Goal: Find specific page/section: Find specific page/section

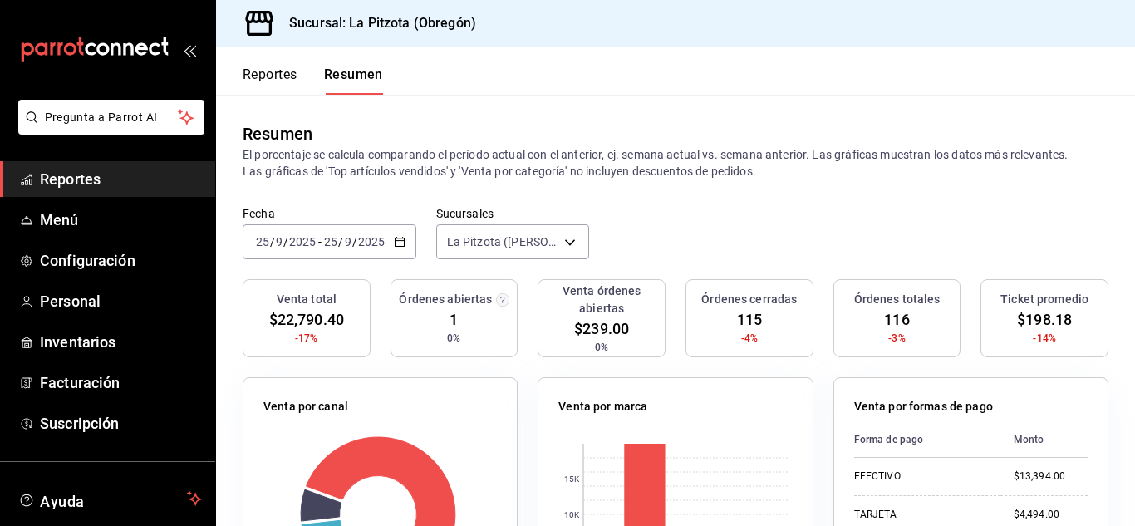
click at [263, 244] on input "25" at bounding box center [262, 241] width 15 height 13
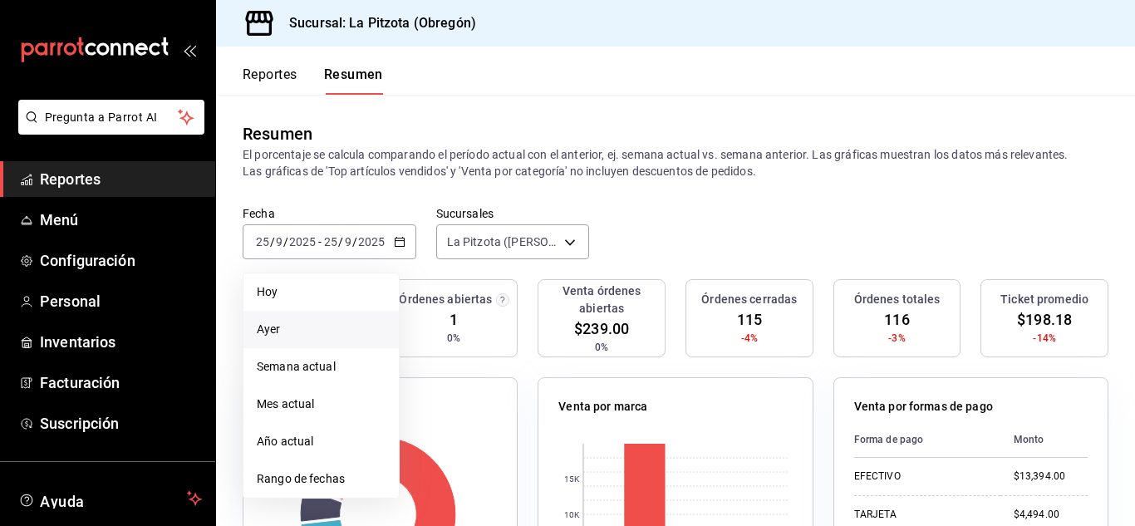
click at [308, 335] on span "Ayer" at bounding box center [321, 329] width 129 height 17
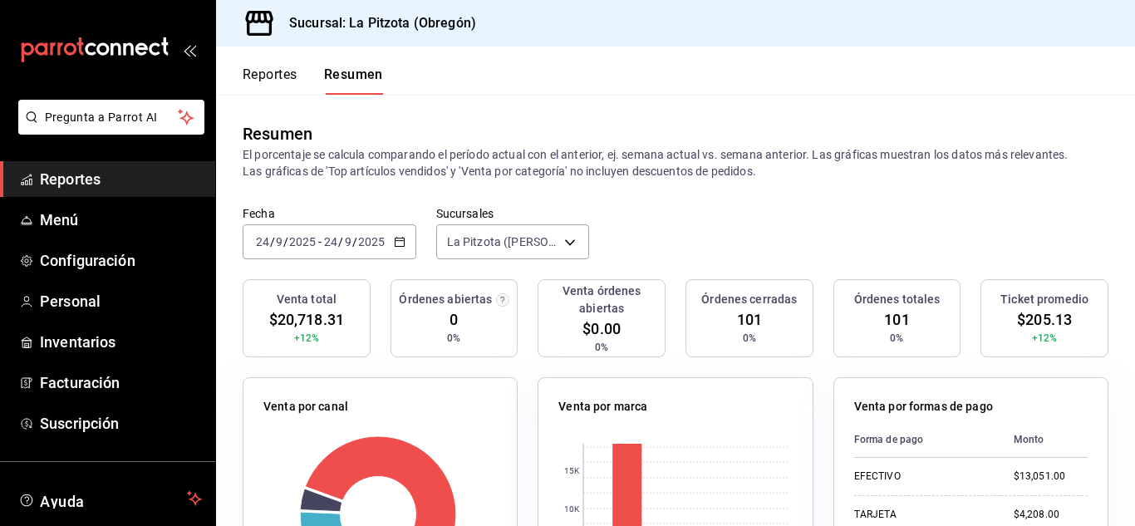
click at [262, 247] on input "24" at bounding box center [262, 241] width 15 height 13
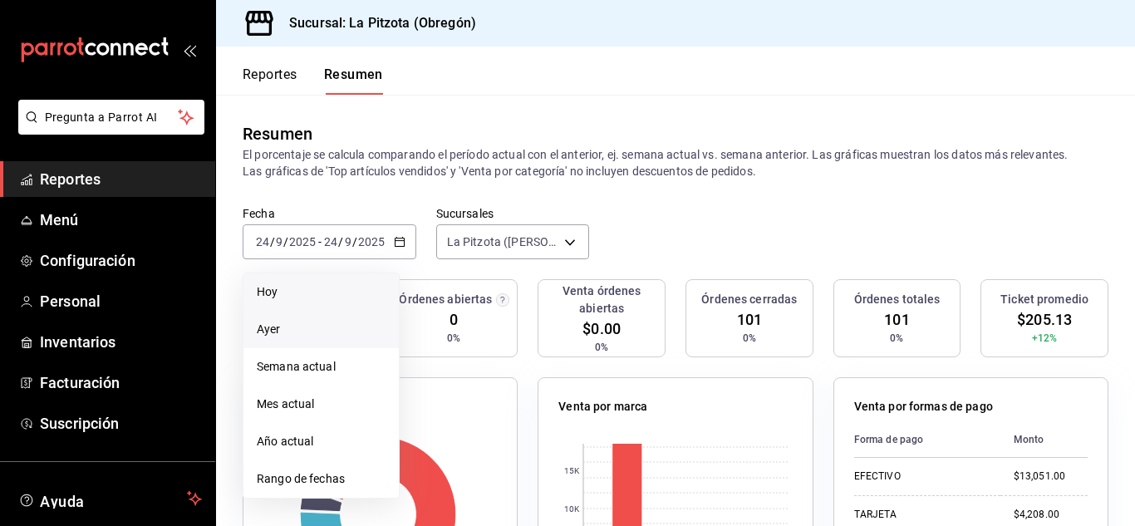
click at [269, 290] on span "Hoy" at bounding box center [321, 291] width 129 height 17
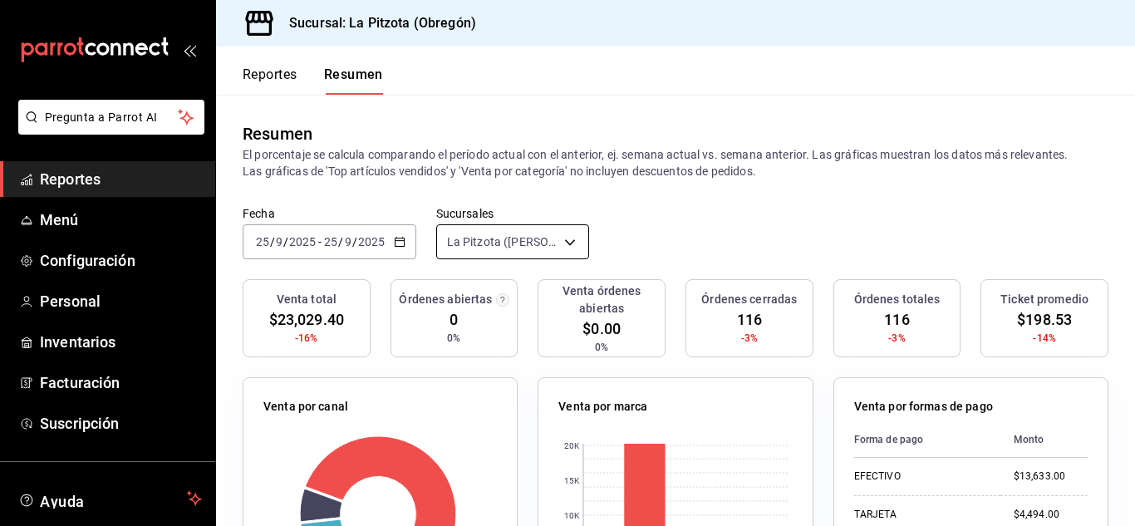
click at [475, 244] on body "Pregunta a Parrot AI Reportes Menú Configuración Personal Inventarios Facturaci…" at bounding box center [567, 263] width 1135 height 526
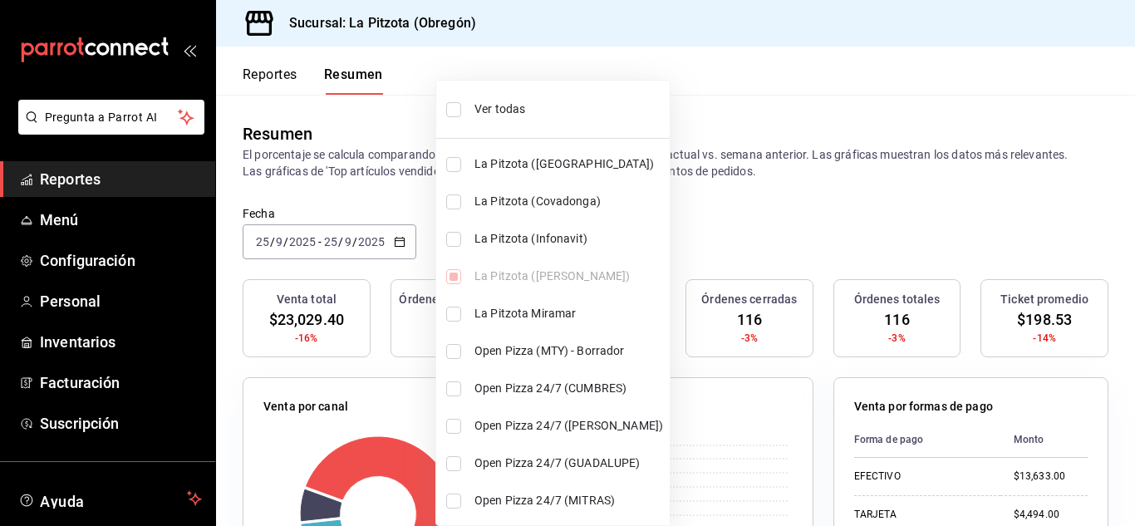
click at [467, 248] on li "La Pitzota (Infonavit)" at bounding box center [553, 238] width 234 height 37
type input "[object Object],[object Object]"
checkbox input "true"
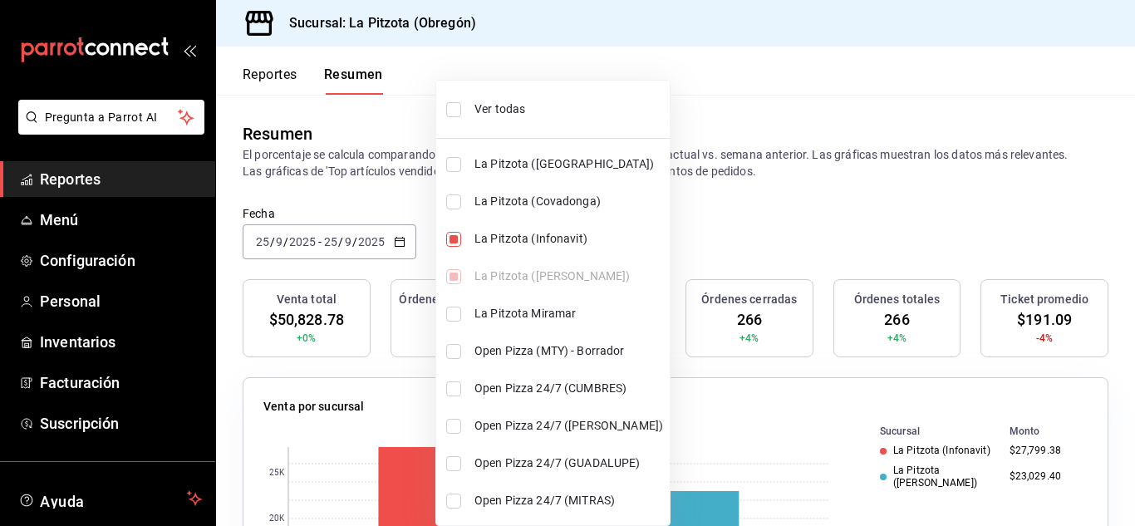
click at [430, 244] on div at bounding box center [567, 263] width 1135 height 526
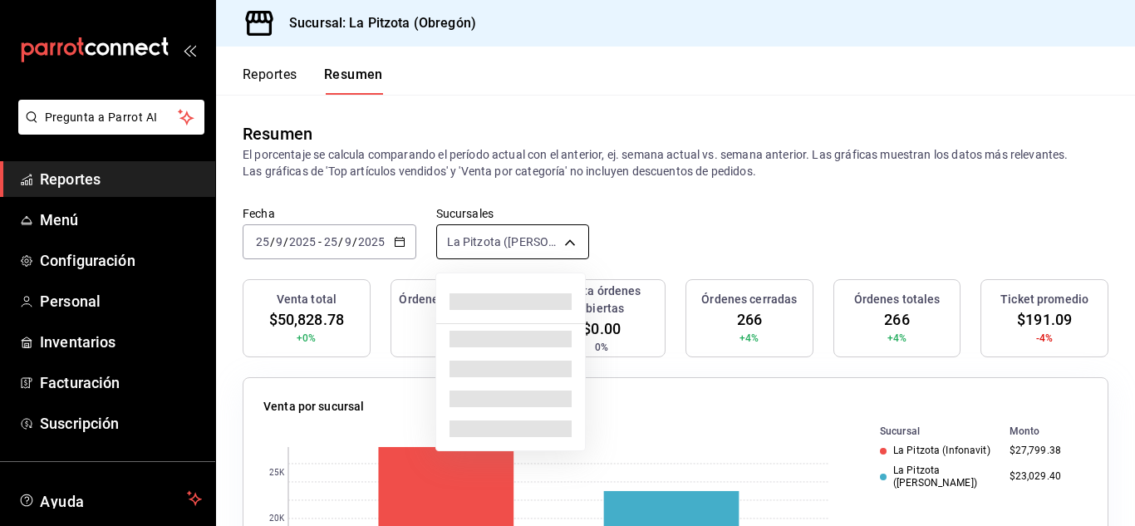
click at [458, 251] on body "Pregunta a Parrot AI Reportes Menú Configuración Personal Inventarios Facturaci…" at bounding box center [567, 263] width 1135 height 526
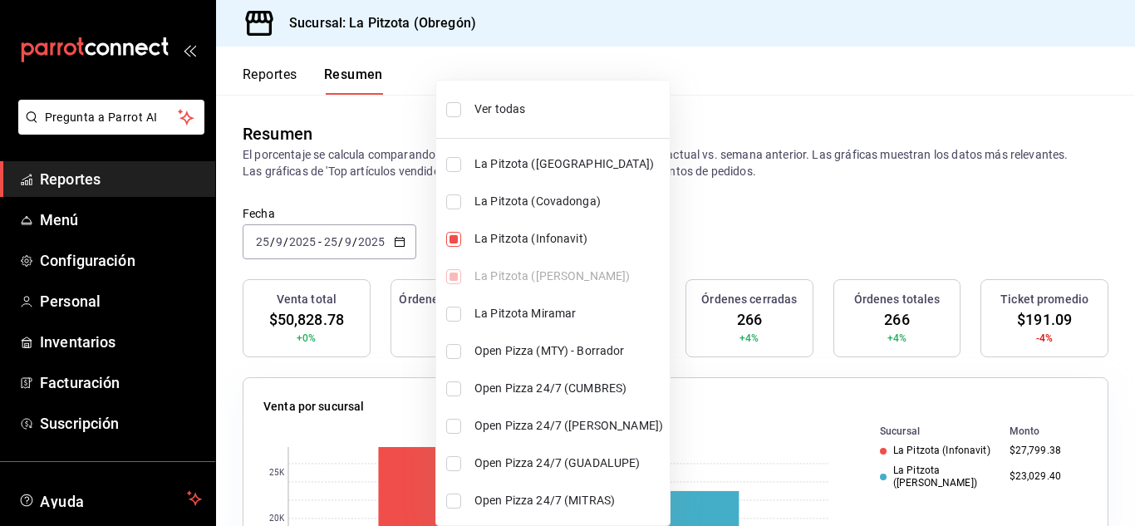
click at [452, 246] on input "checkbox" at bounding box center [453, 239] width 15 height 15
checkbox input "false"
type input "[object Object]"
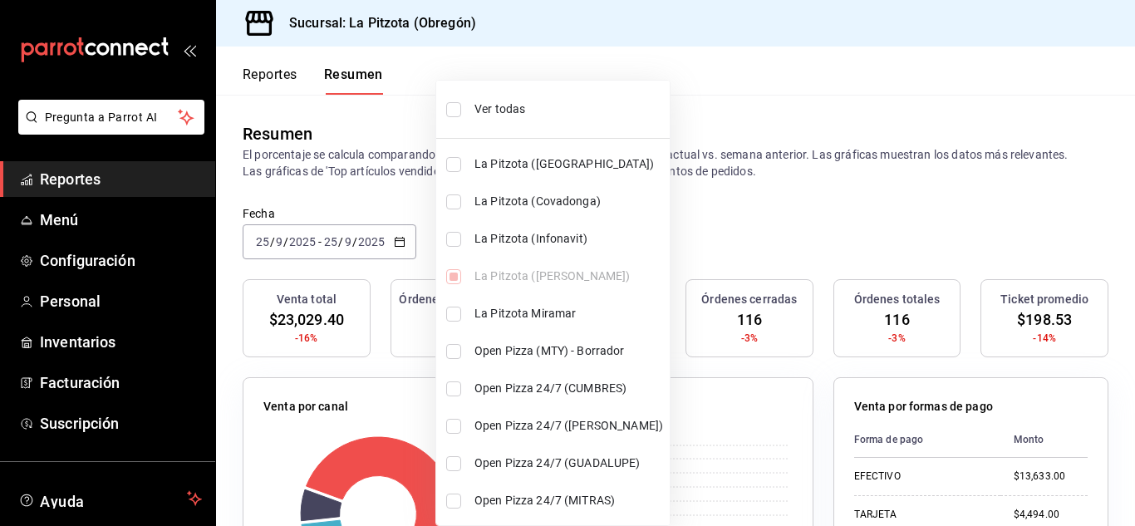
click at [714, 224] on div at bounding box center [567, 263] width 1135 height 526
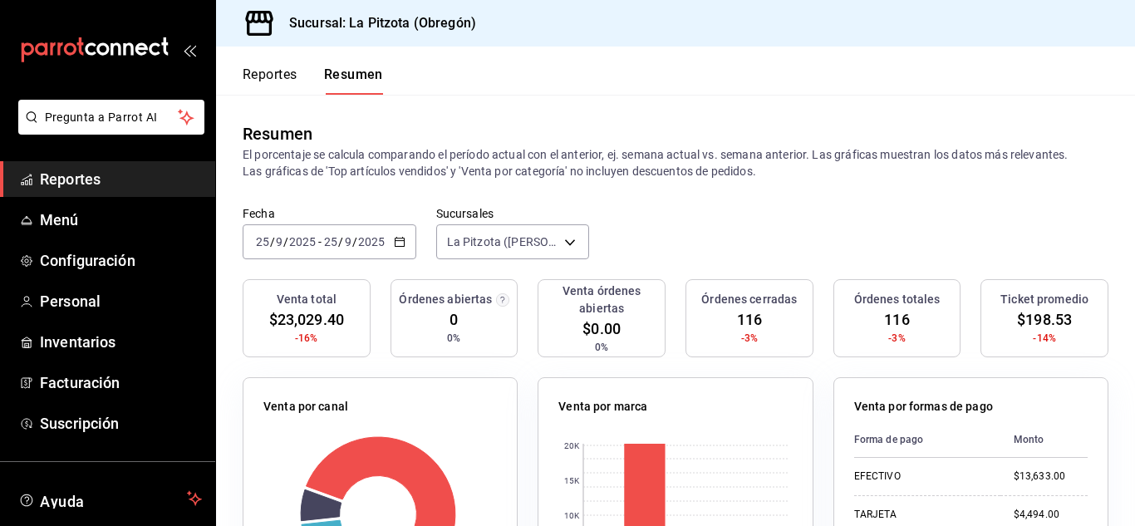
click at [270, 242] on span "/" at bounding box center [272, 241] width 5 height 13
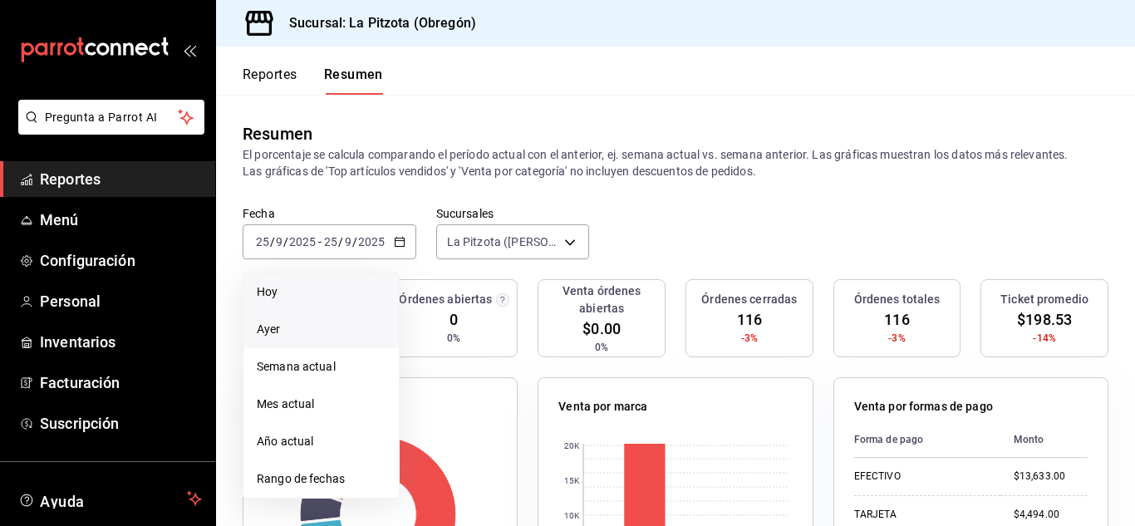
click at [298, 319] on li "Ayer" at bounding box center [321, 329] width 155 height 37
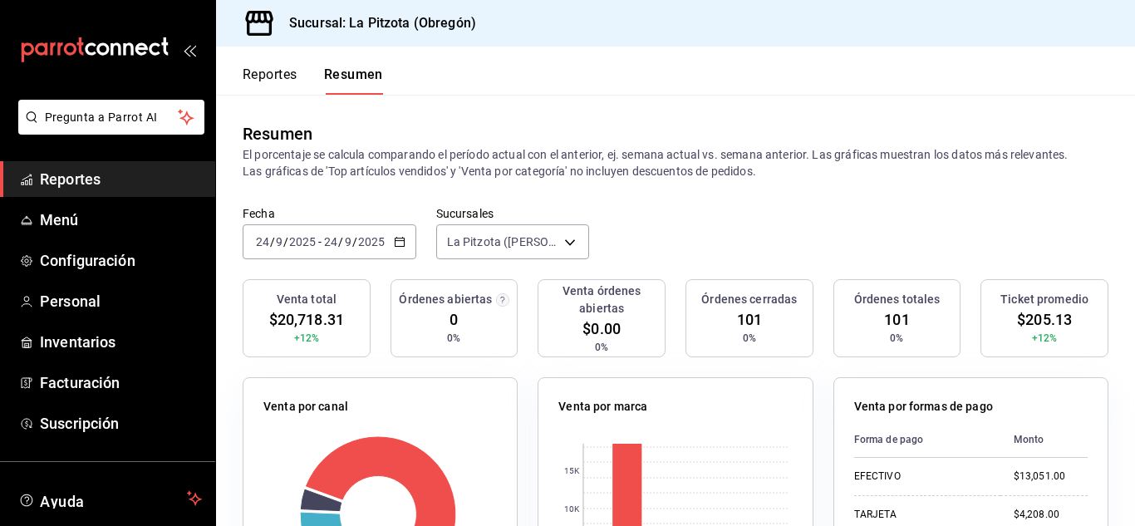
click at [258, 244] on input "24" at bounding box center [262, 241] width 15 height 13
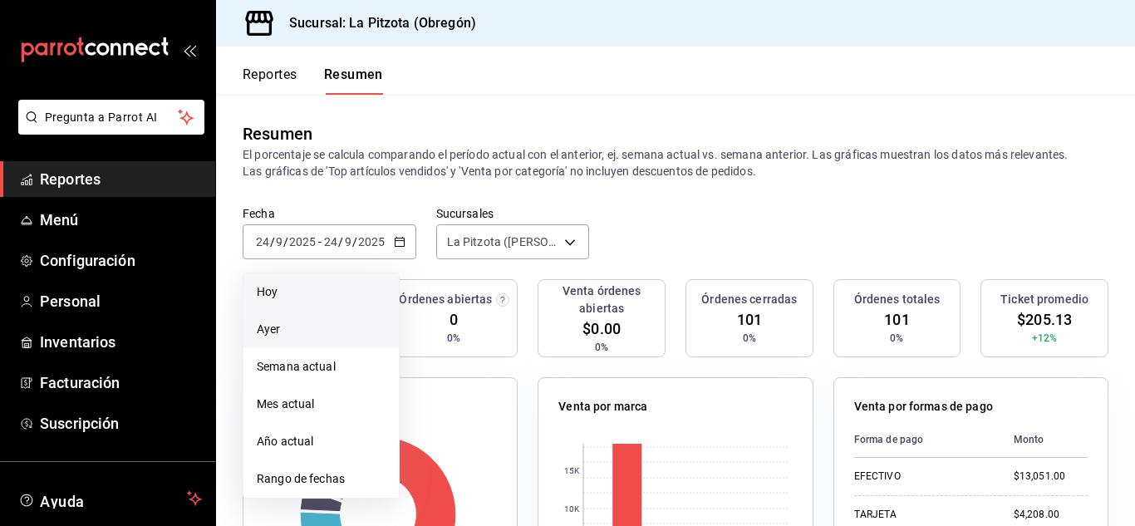
click at [285, 300] on span "Hoy" at bounding box center [321, 291] width 129 height 17
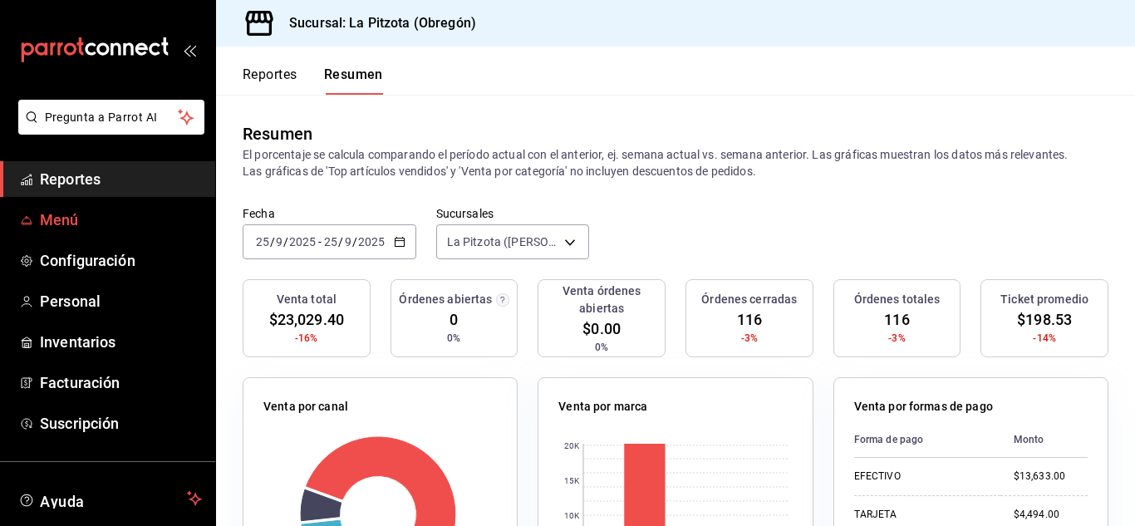
click at [94, 222] on span "Menú" at bounding box center [121, 220] width 162 height 22
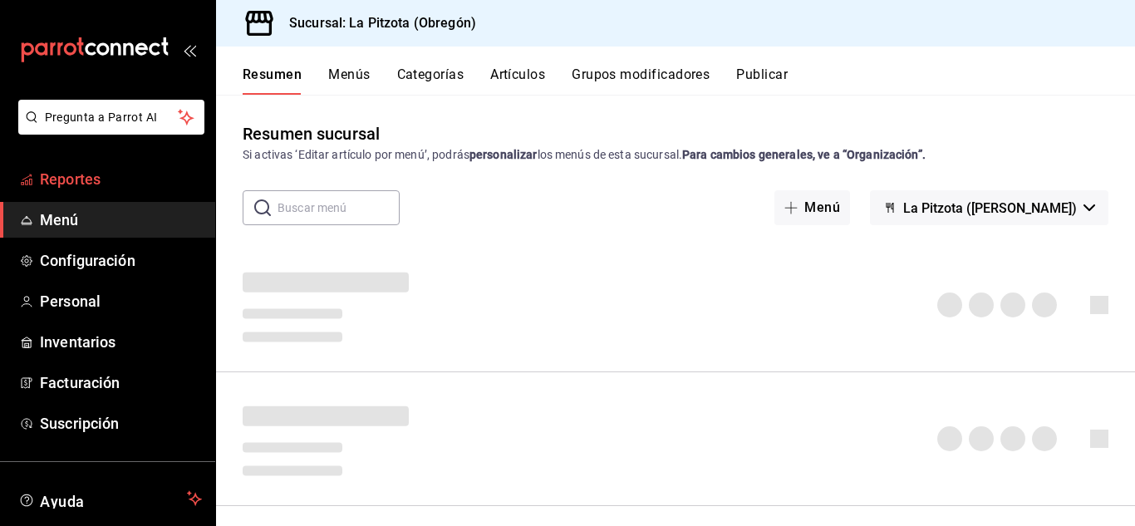
click at [95, 192] on link "Reportes" at bounding box center [107, 179] width 215 height 36
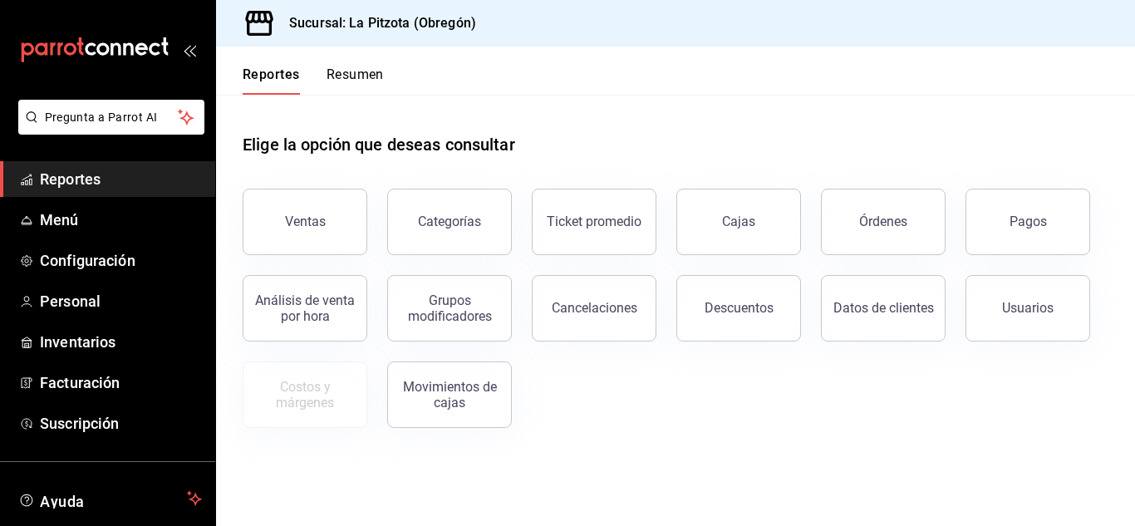
click at [357, 76] on button "Resumen" at bounding box center [355, 80] width 57 height 28
